Goal: Transaction & Acquisition: Purchase product/service

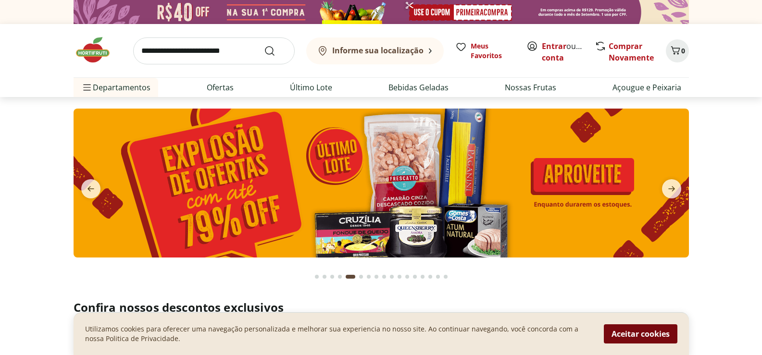
click at [657, 334] on button "Aceitar cookies" at bounding box center [641, 333] width 74 height 19
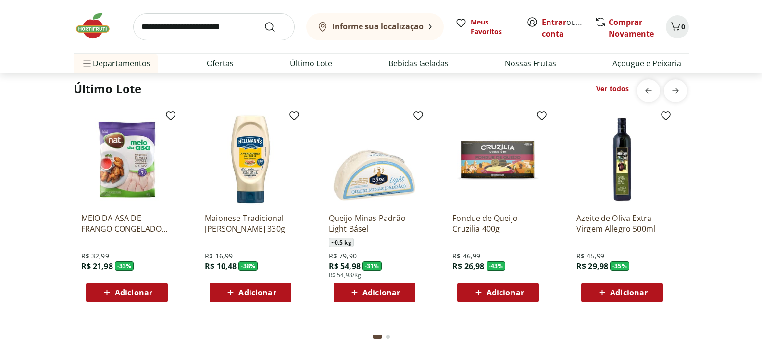
scroll to position [769, 0]
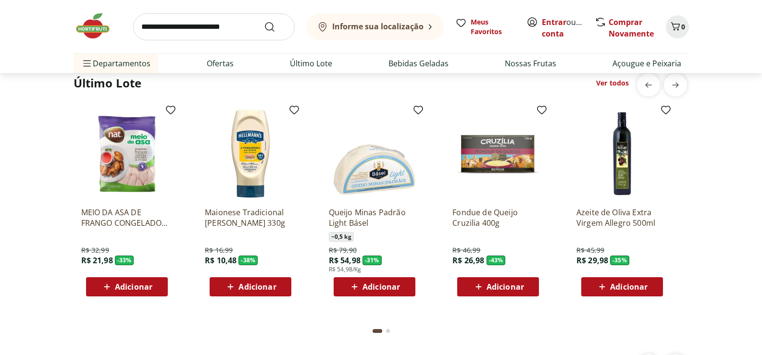
click at [224, 23] on input "search" at bounding box center [213, 26] width 161 height 27
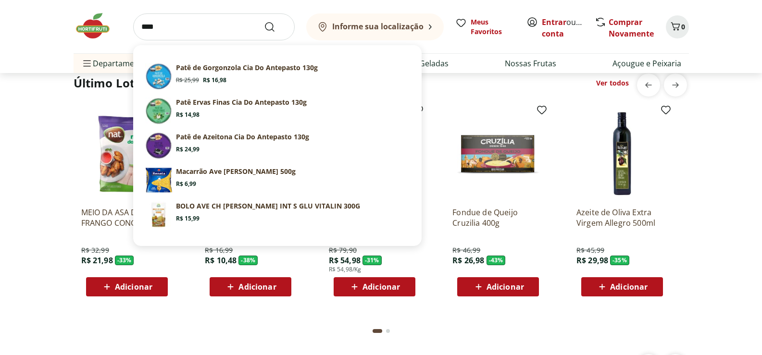
type input "****"
click at [264, 21] on button "Submit Search" at bounding box center [275, 27] width 23 height 12
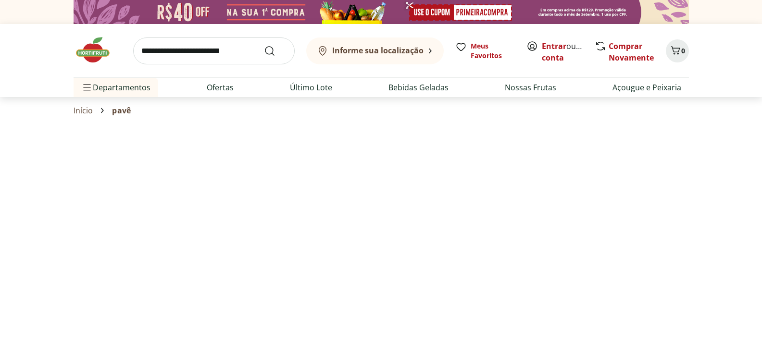
select select "**********"
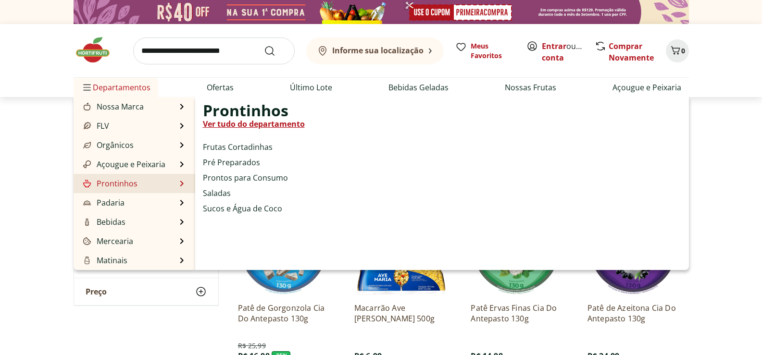
click at [119, 181] on link "Prontinhos" at bounding box center [109, 184] width 56 height 12
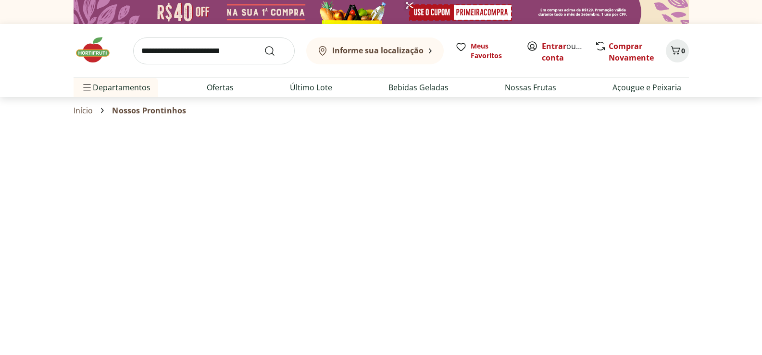
select select "**********"
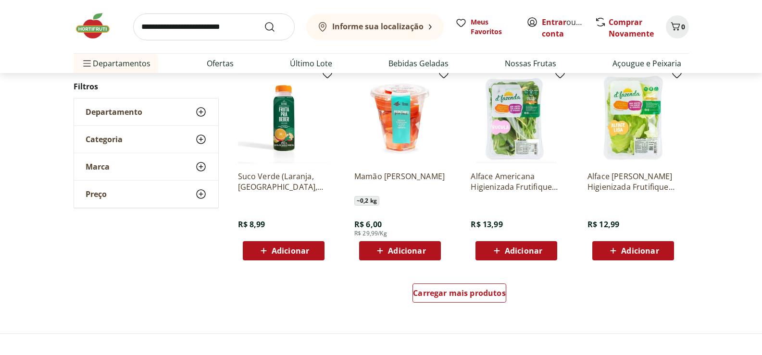
scroll to position [529, 0]
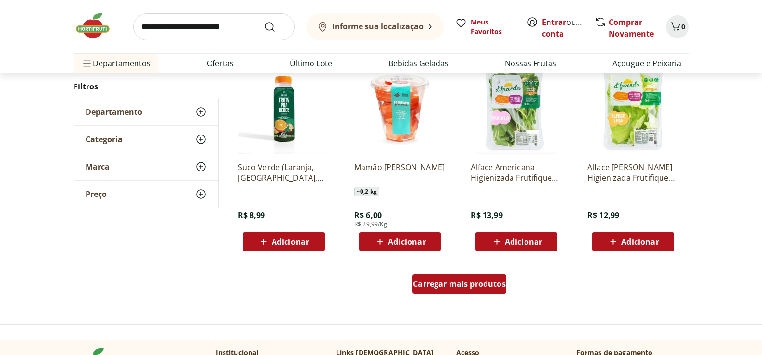
click at [435, 280] on span "Carregar mais produtos" at bounding box center [459, 284] width 93 height 8
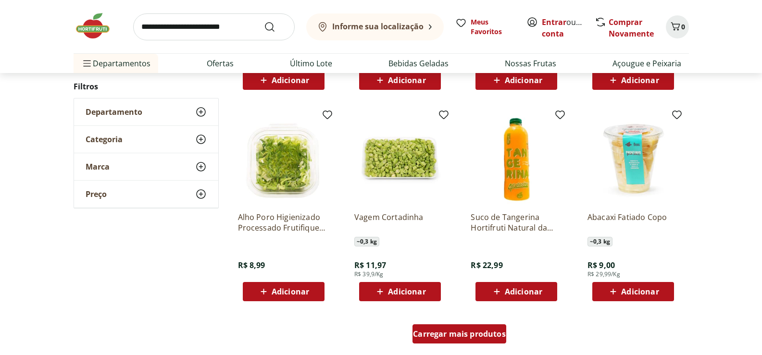
scroll to position [1201, 0]
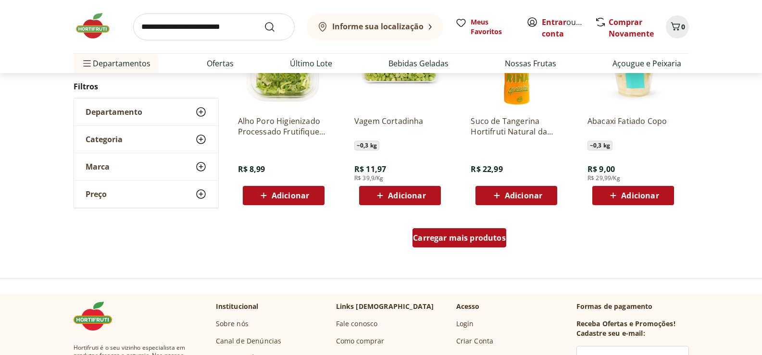
click at [452, 234] on span "Carregar mais produtos" at bounding box center [459, 238] width 93 height 8
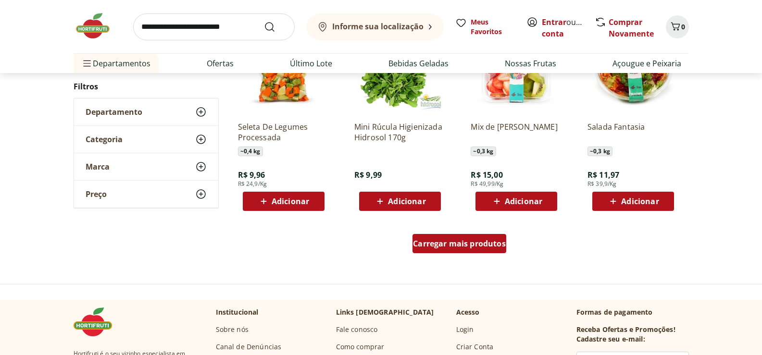
scroll to position [1826, 0]
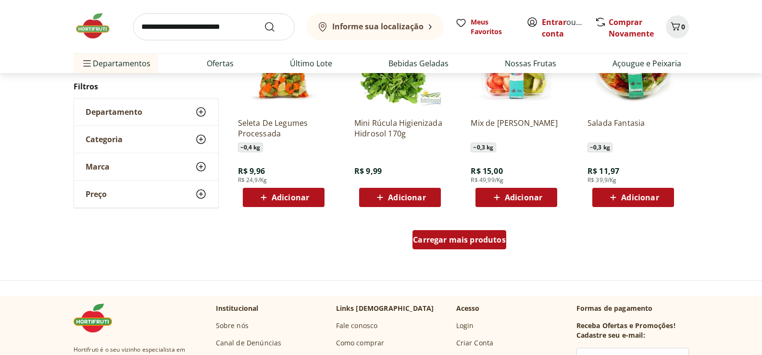
click at [432, 238] on span "Carregar mais produtos" at bounding box center [459, 240] width 93 height 8
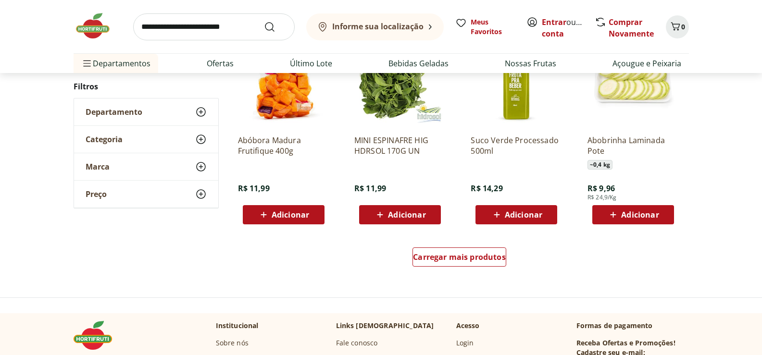
scroll to position [2451, 0]
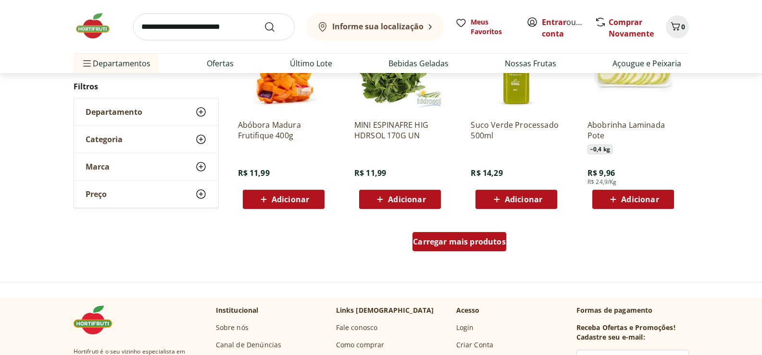
click at [440, 242] on span "Carregar mais produtos" at bounding box center [459, 242] width 93 height 8
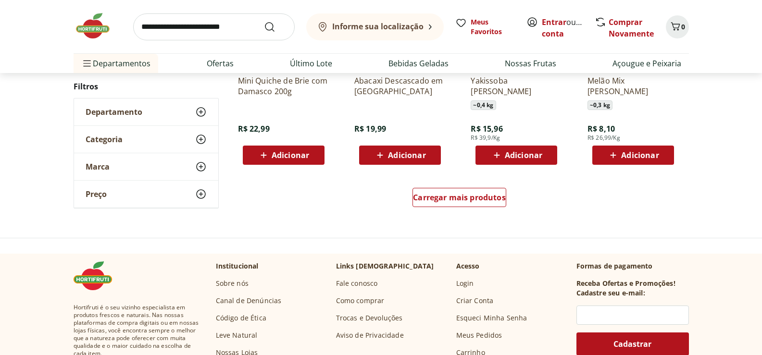
scroll to position [3124, 0]
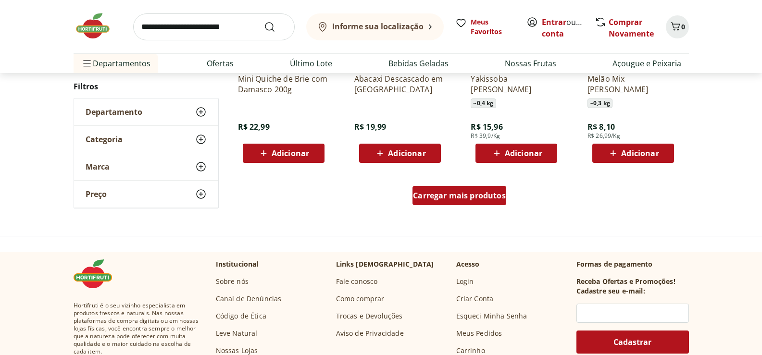
click at [450, 198] on span "Carregar mais produtos" at bounding box center [459, 196] width 93 height 8
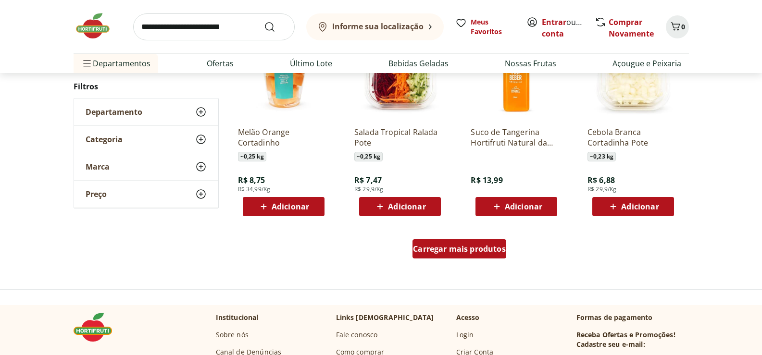
scroll to position [3700, 0]
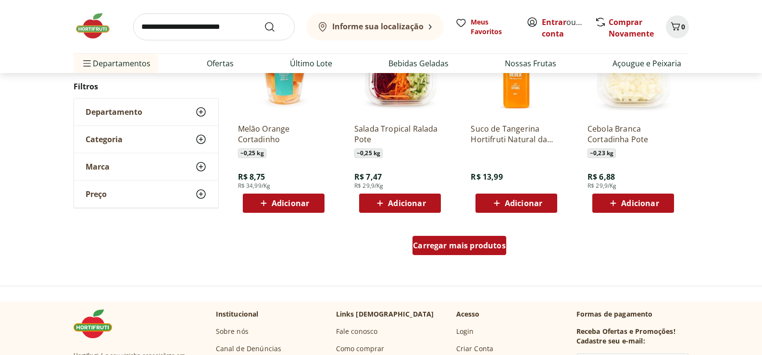
click at [450, 243] on span "Carregar mais produtos" at bounding box center [459, 246] width 93 height 8
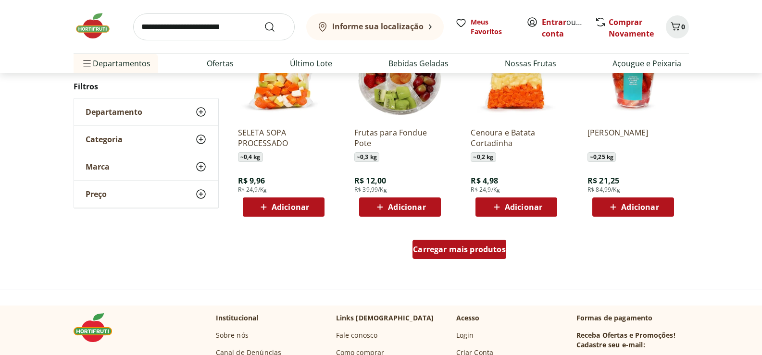
scroll to position [4325, 0]
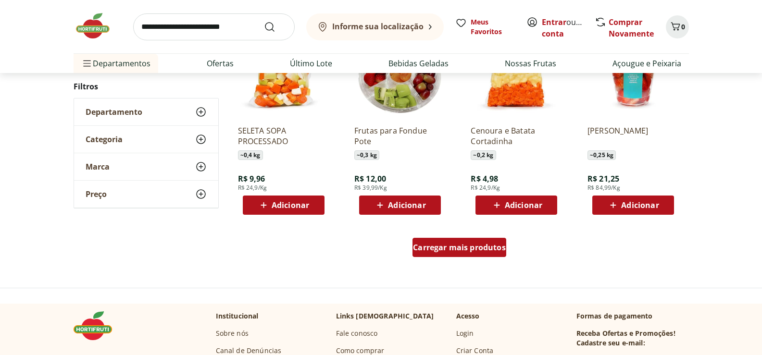
click at [466, 249] on span "Carregar mais produtos" at bounding box center [459, 248] width 93 height 8
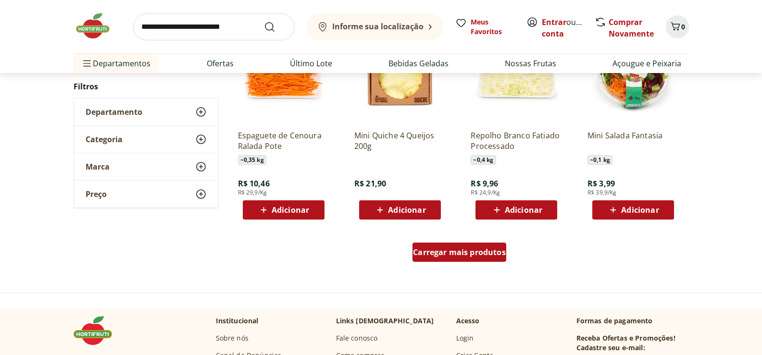
scroll to position [4950, 0]
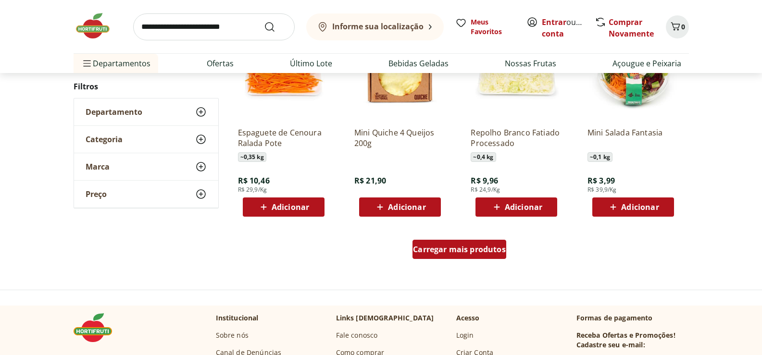
click at [466, 249] on span "Carregar mais produtos" at bounding box center [459, 250] width 93 height 8
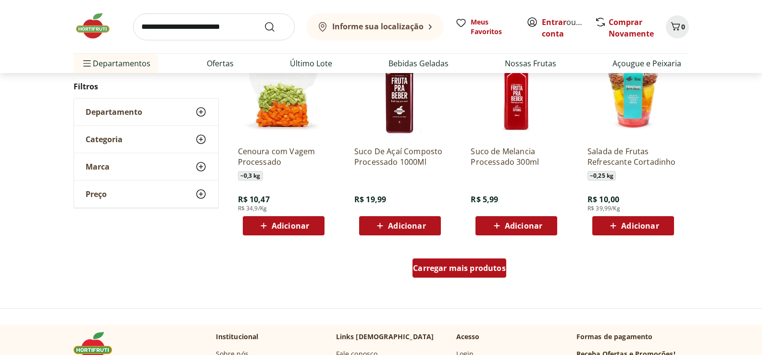
scroll to position [5575, 0]
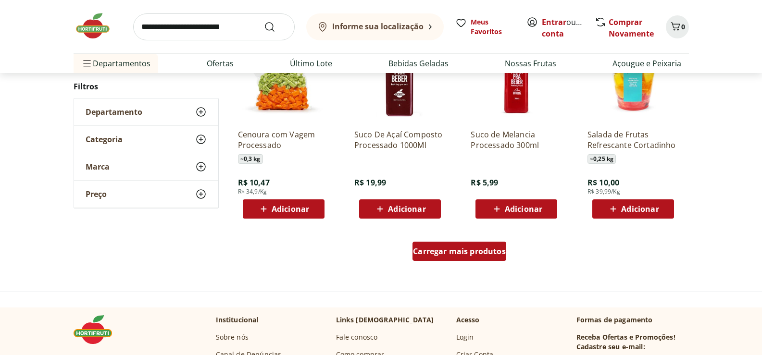
click at [467, 247] on span "Carregar mais produtos" at bounding box center [459, 251] width 93 height 8
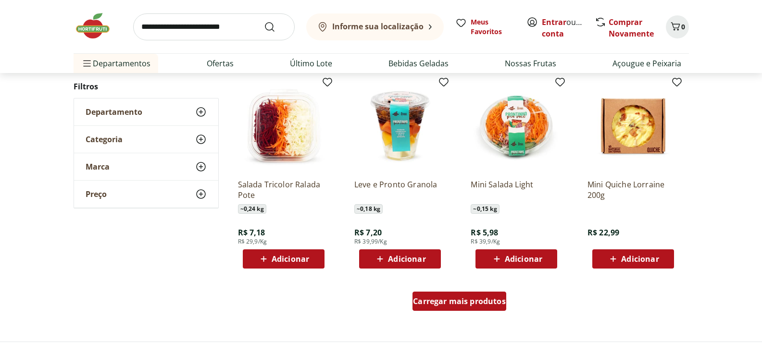
scroll to position [6199, 0]
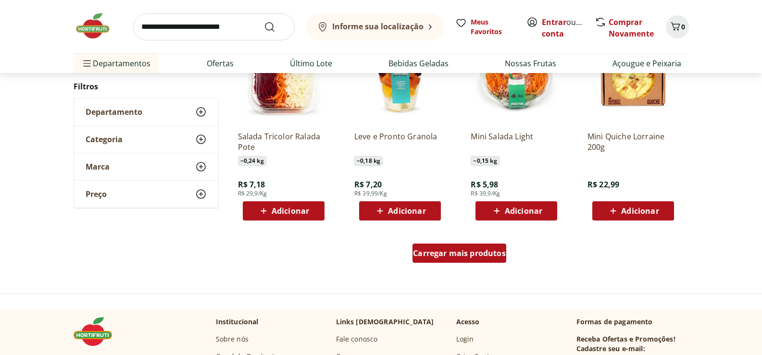
click at [458, 250] on span "Carregar mais produtos" at bounding box center [459, 253] width 93 height 8
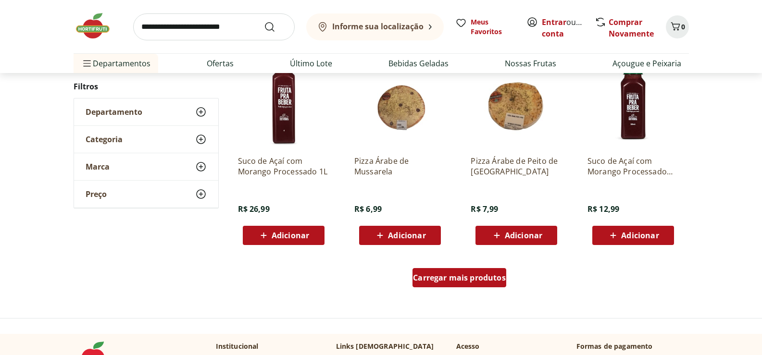
scroll to position [6824, 0]
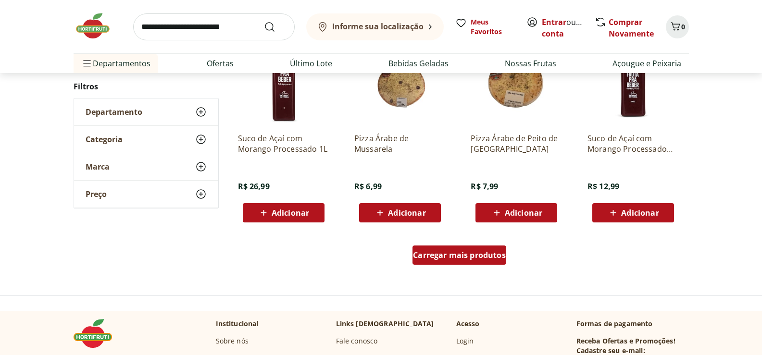
click at [454, 256] on span "Carregar mais produtos" at bounding box center [459, 255] width 93 height 8
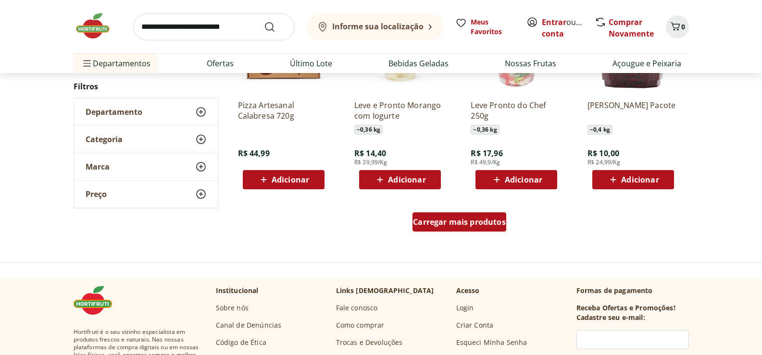
scroll to position [7497, 0]
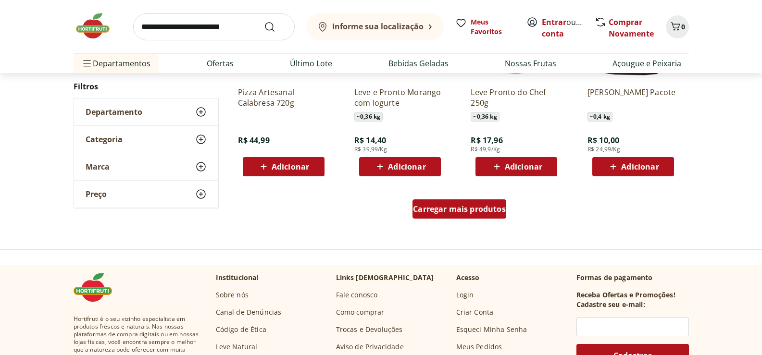
click at [442, 210] on span "Carregar mais produtos" at bounding box center [459, 209] width 93 height 8
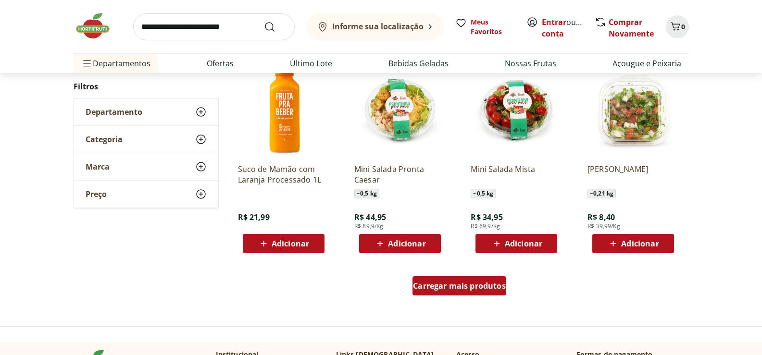
scroll to position [8074, 0]
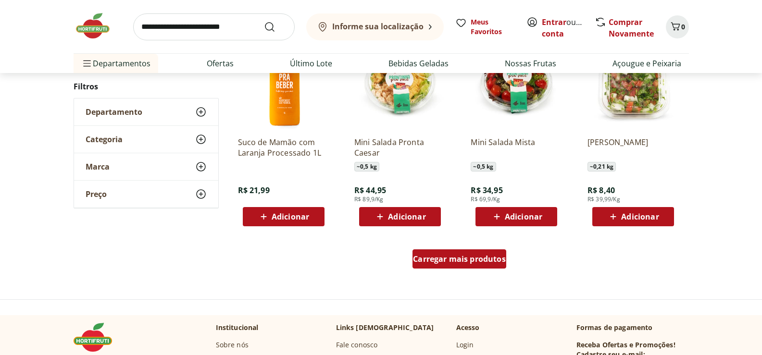
click at [443, 253] on div "Carregar mais produtos" at bounding box center [459, 258] width 94 height 19
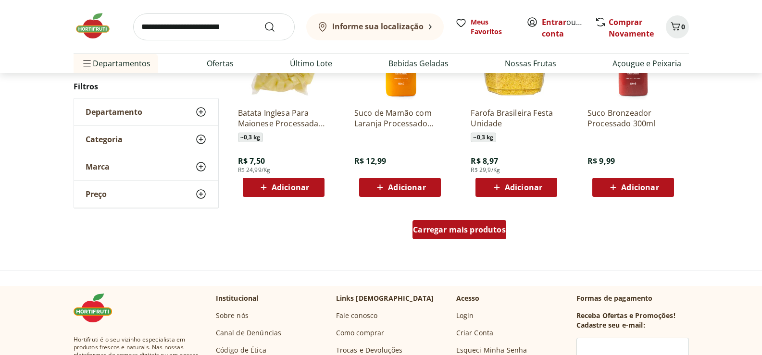
scroll to position [8746, 0]
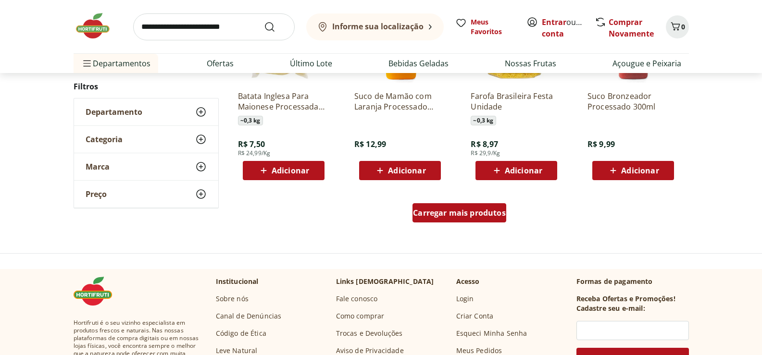
click at [447, 215] on span "Carregar mais produtos" at bounding box center [459, 213] width 93 height 8
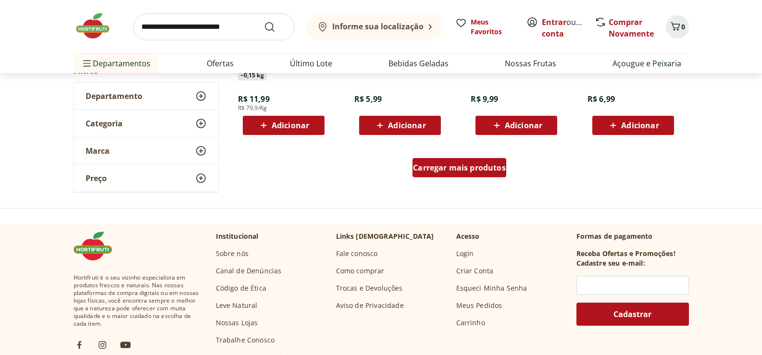
scroll to position [9419, 0]
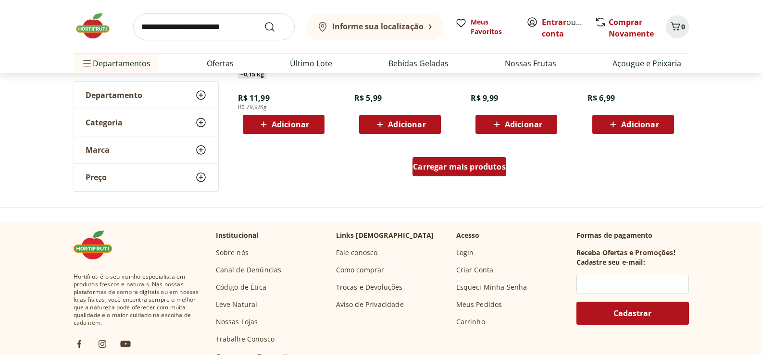
click at [458, 169] on span "Carregar mais produtos" at bounding box center [459, 167] width 93 height 8
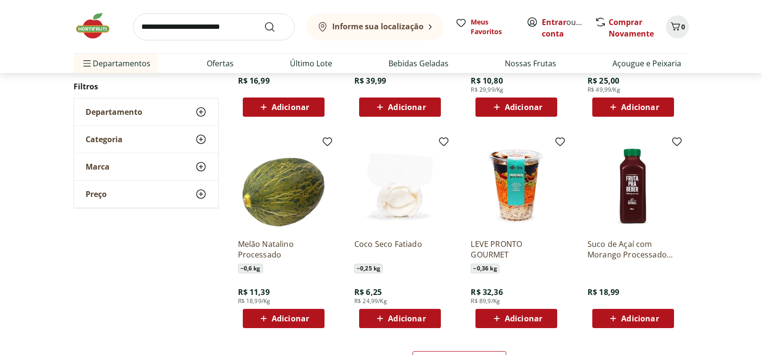
scroll to position [9900, 0]
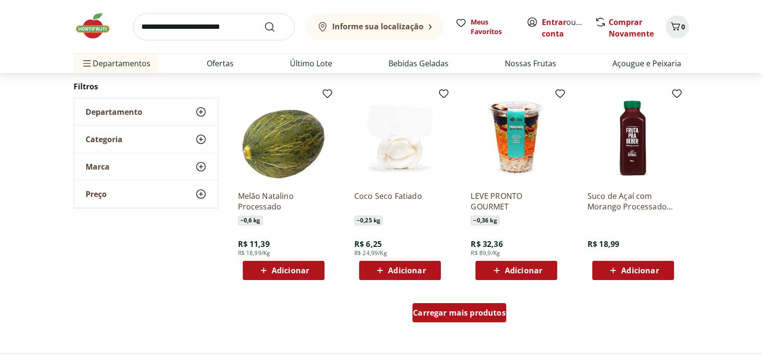
click at [445, 309] on span "Carregar mais produtos" at bounding box center [459, 313] width 93 height 8
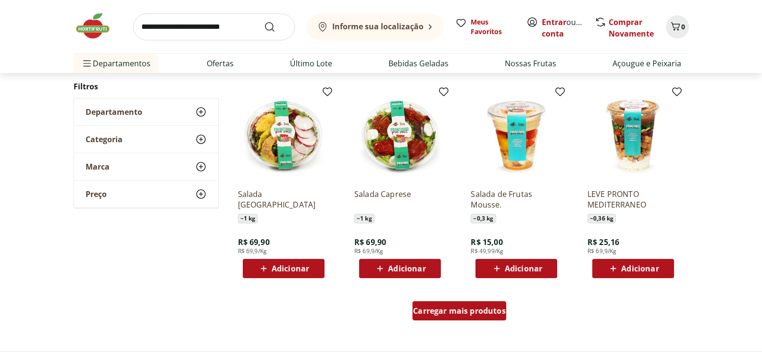
scroll to position [10572, 0]
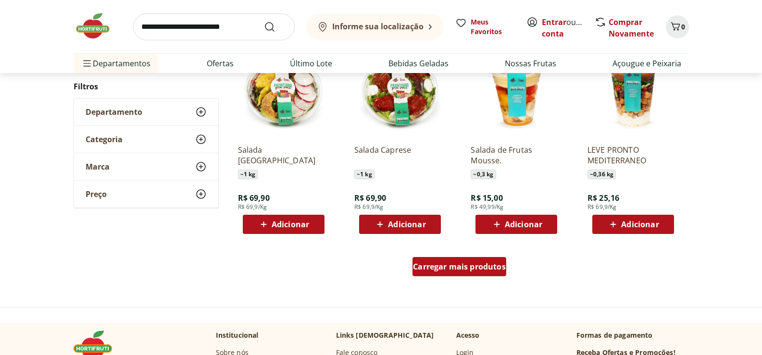
click at [453, 267] on span "Carregar mais produtos" at bounding box center [459, 267] width 93 height 8
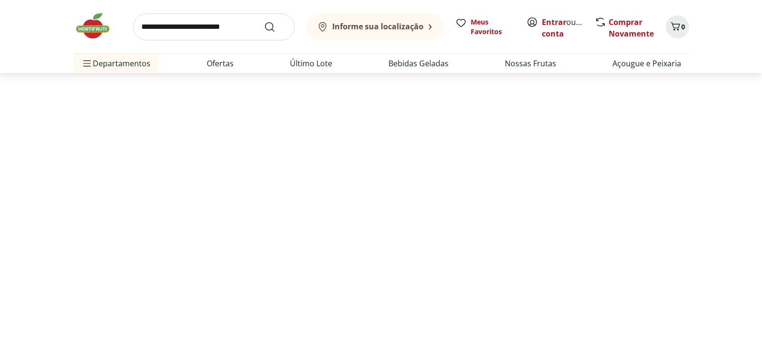
scroll to position [65, 0]
